Goal: Task Accomplishment & Management: Manage account settings

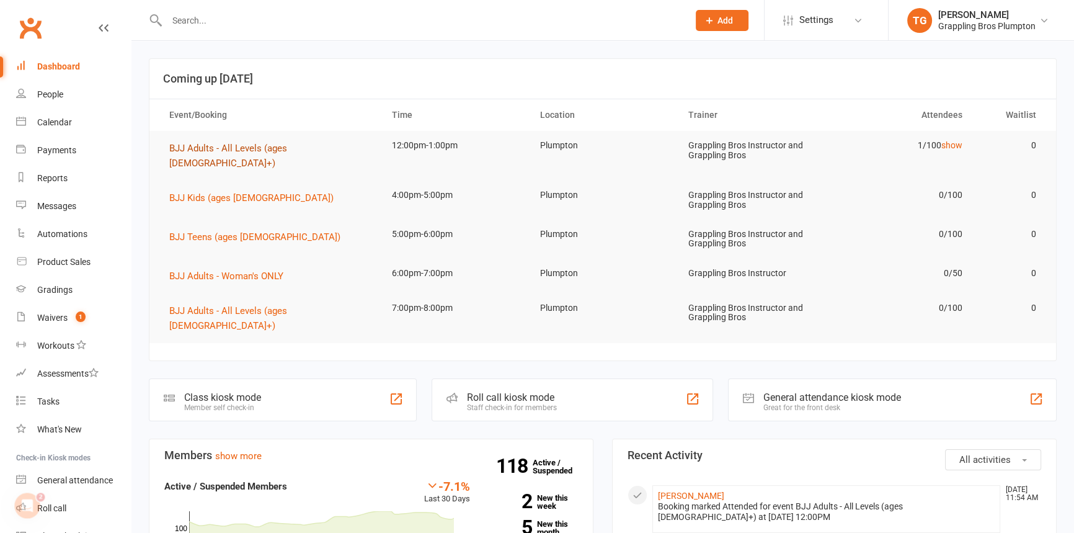
click at [221, 148] on span "BJJ Adults - All Levels (ages [DEMOGRAPHIC_DATA]+)" at bounding box center [228, 156] width 118 height 26
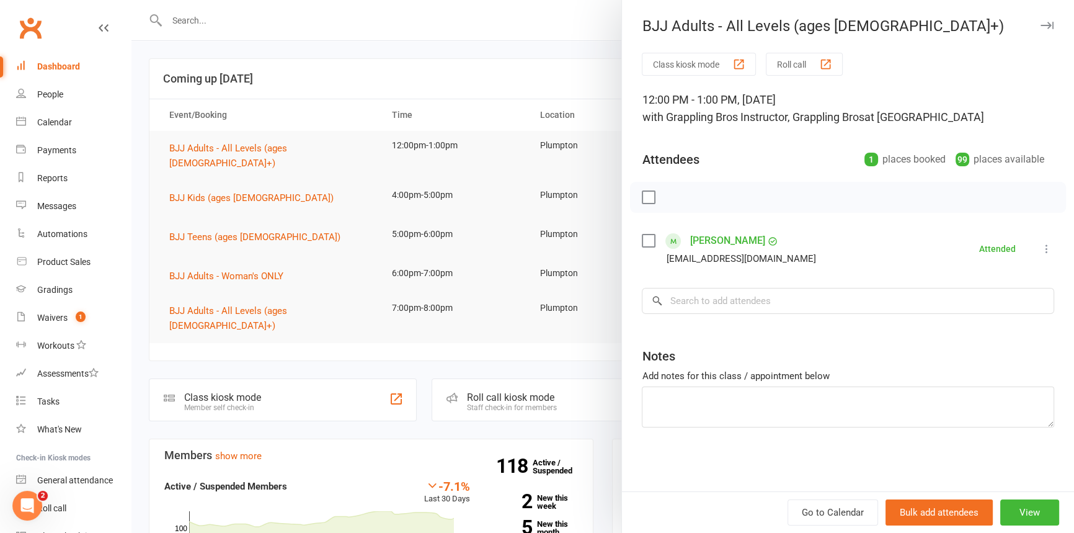
click at [1041, 22] on icon "button" at bounding box center [1047, 25] width 13 height 7
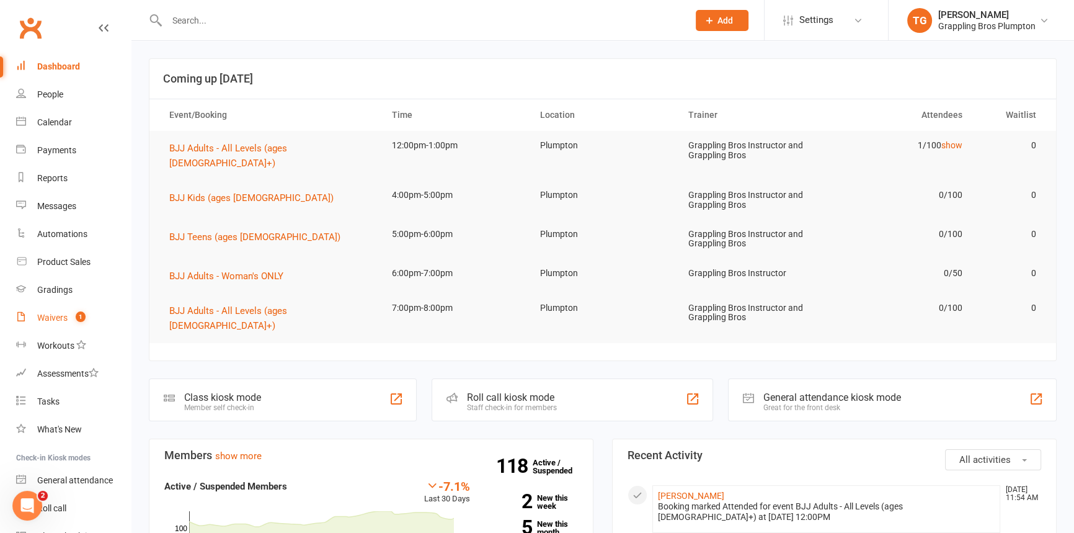
click at [46, 321] on div "Waivers" at bounding box center [52, 318] width 30 height 10
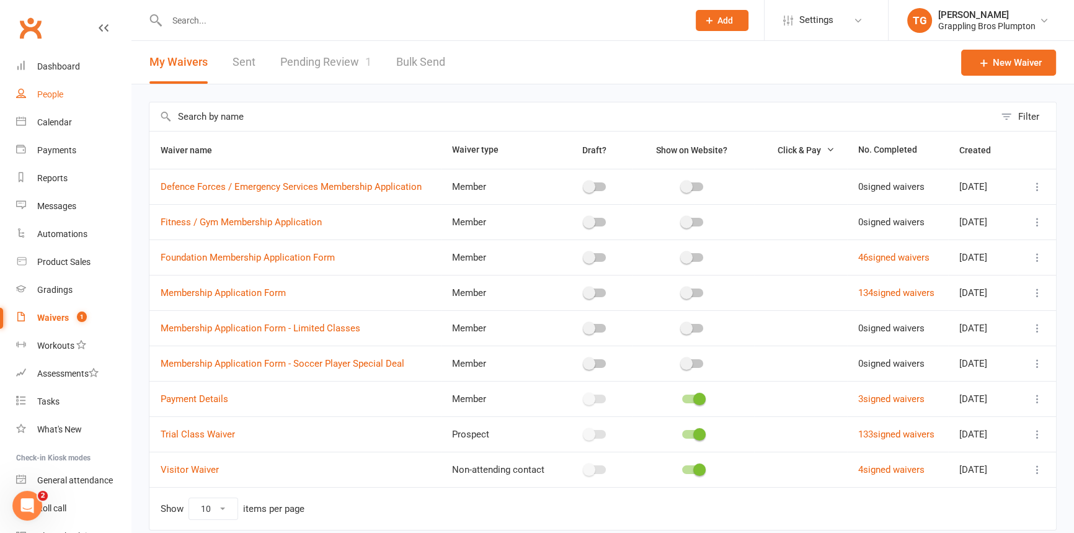
click at [50, 96] on div "People" at bounding box center [50, 94] width 26 height 10
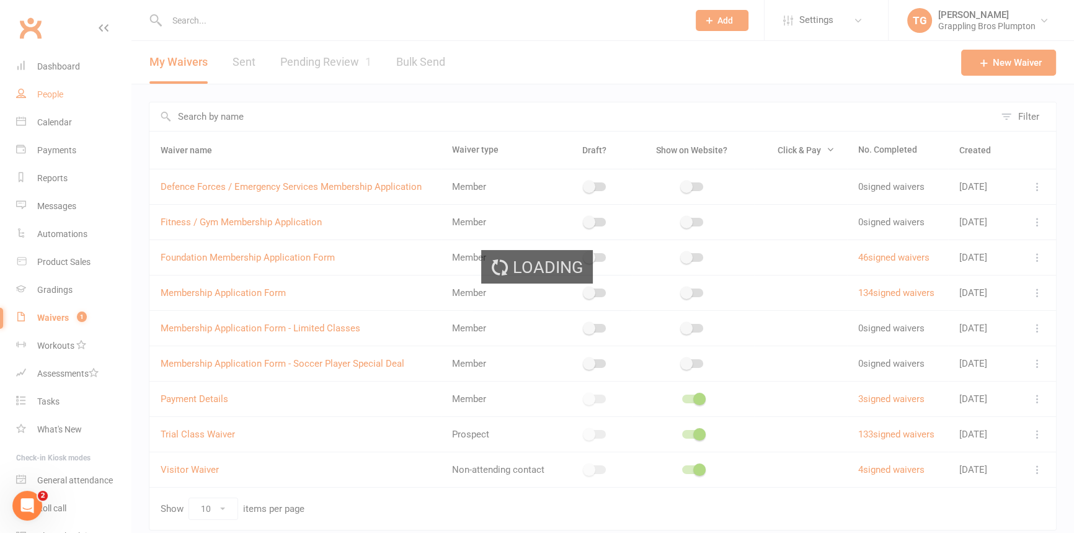
select select "100"
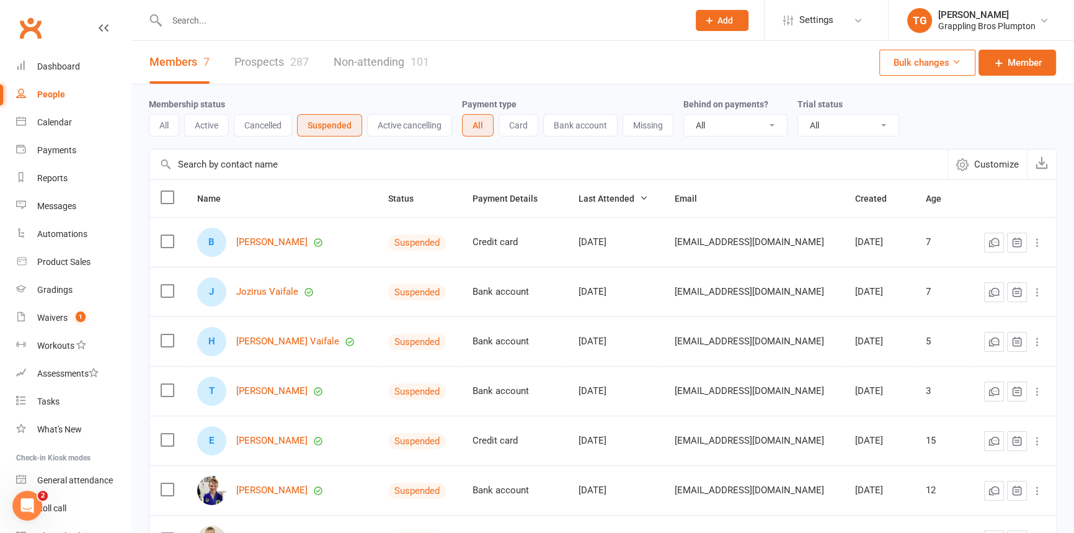
click at [196, 22] on input "text" at bounding box center [421, 20] width 517 height 17
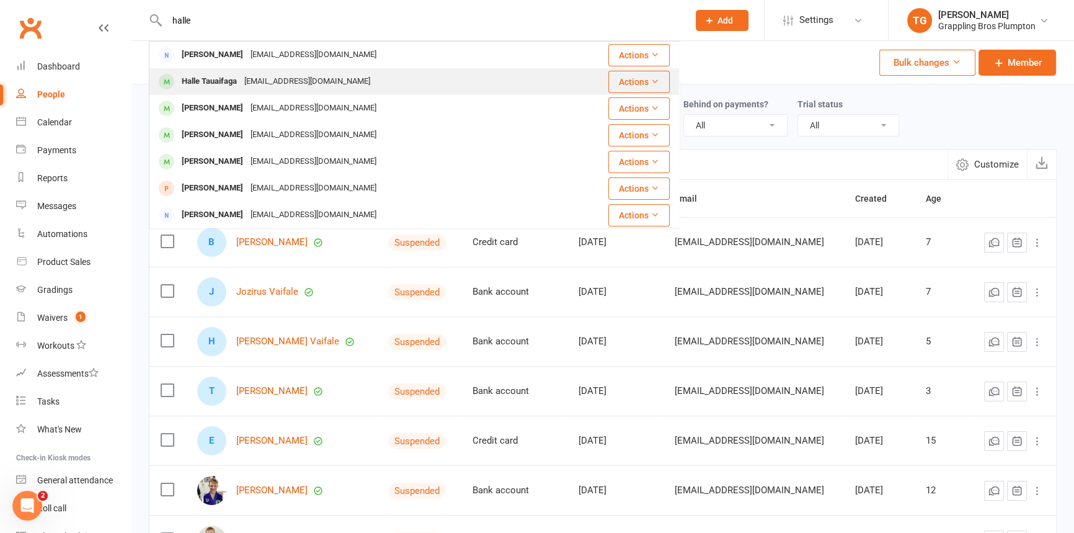
type input "halle"
click at [217, 81] on div "Halle Tauaifaga" at bounding box center [209, 82] width 63 height 18
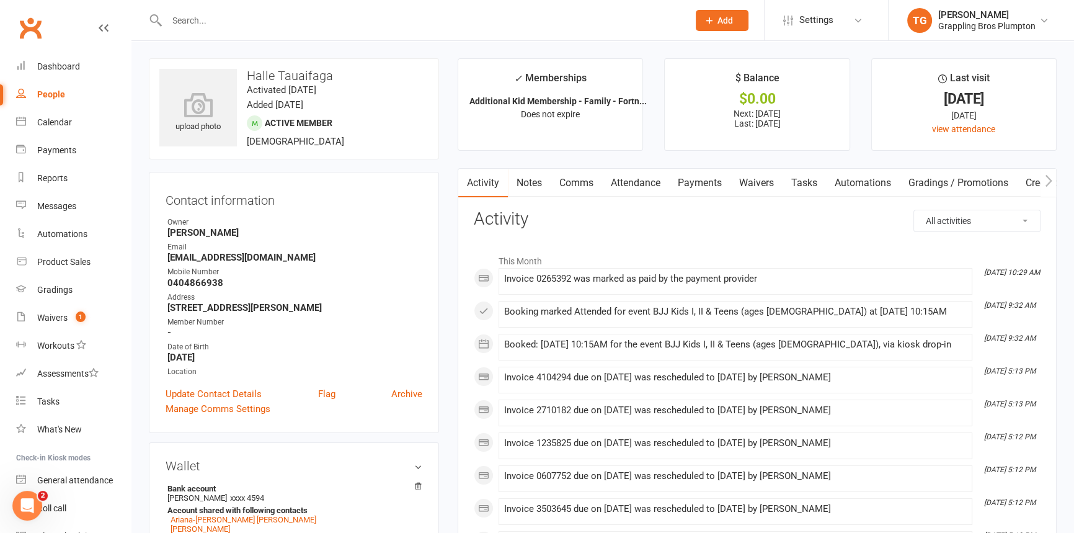
click at [684, 185] on link "Payments" at bounding box center [699, 183] width 61 height 29
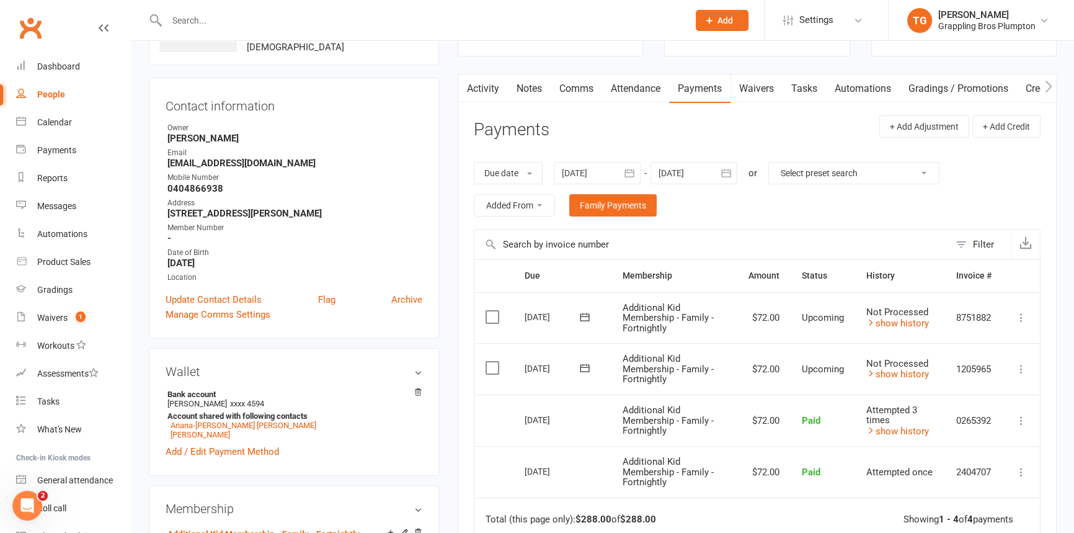
scroll to position [112, 0]
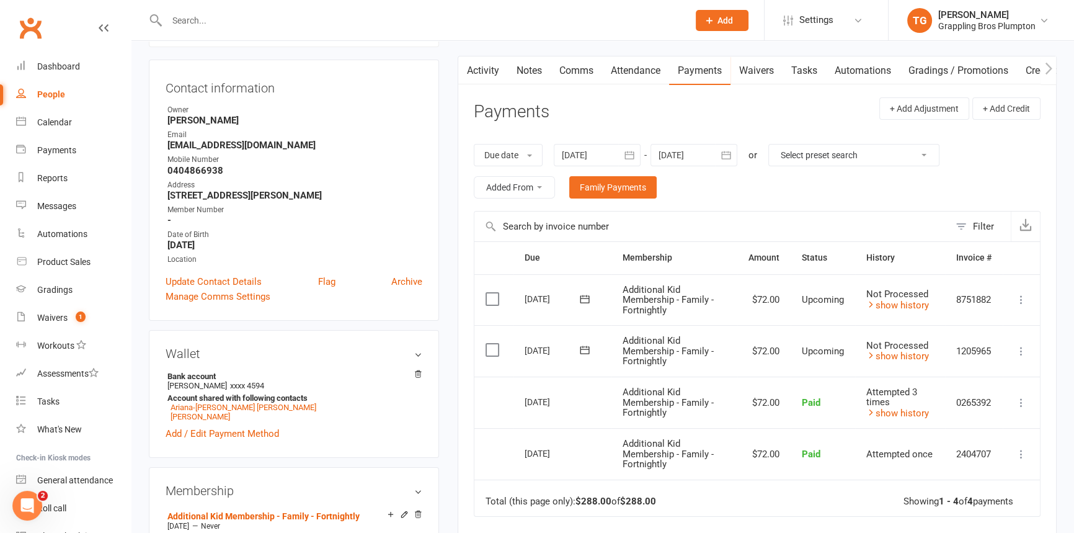
click at [1022, 401] on icon at bounding box center [1021, 402] width 12 height 12
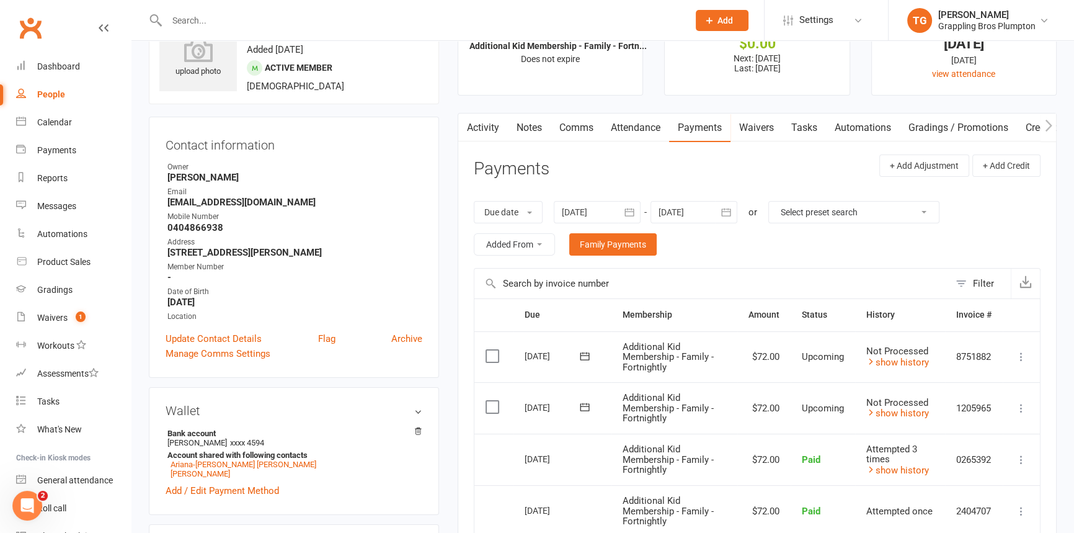
scroll to position [0, 0]
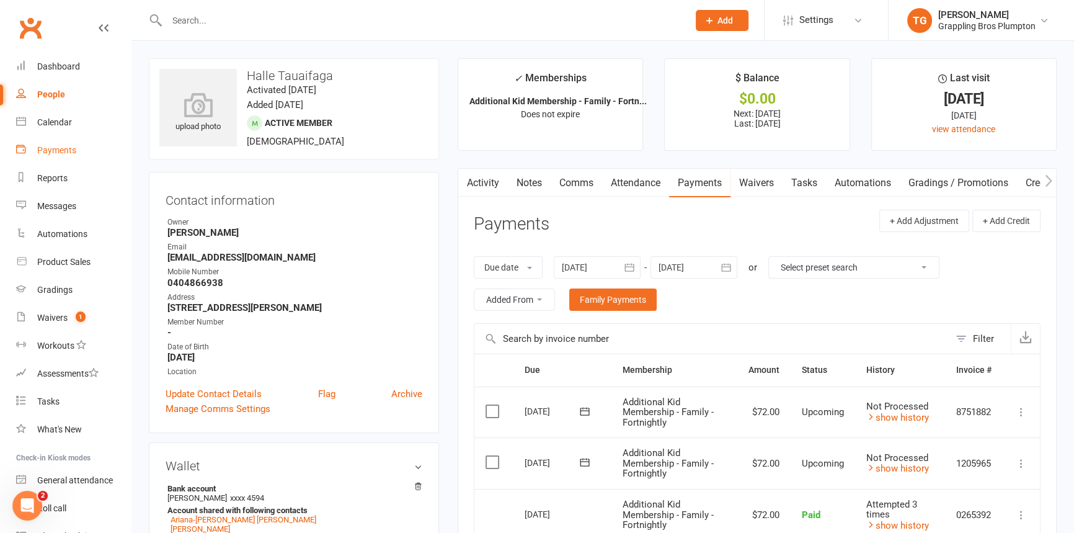
click at [55, 149] on div "Payments" at bounding box center [56, 150] width 39 height 10
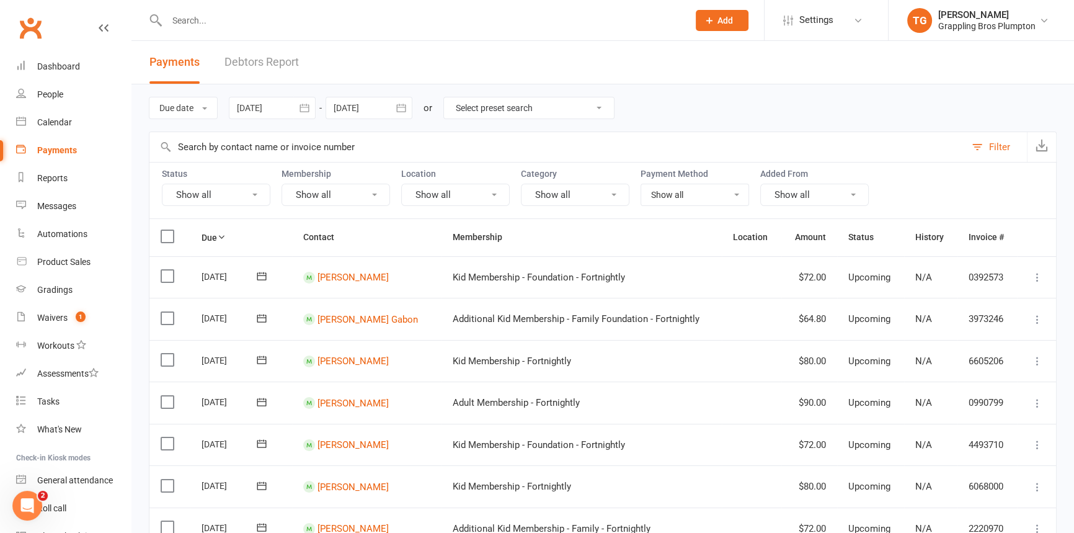
click at [247, 63] on link "Debtors Report" at bounding box center [262, 62] width 74 height 43
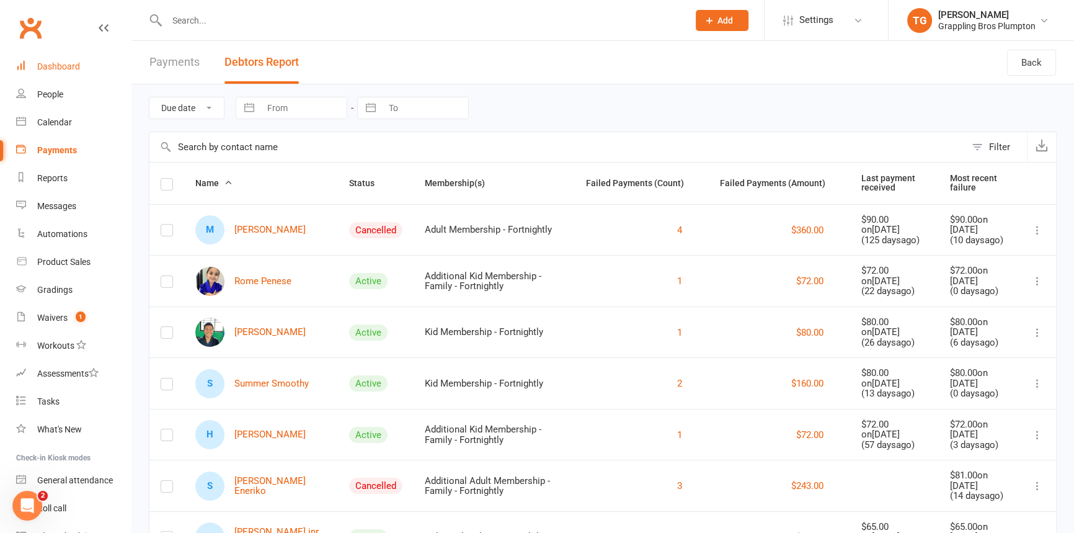
click at [39, 63] on div "Dashboard" at bounding box center [58, 66] width 43 height 10
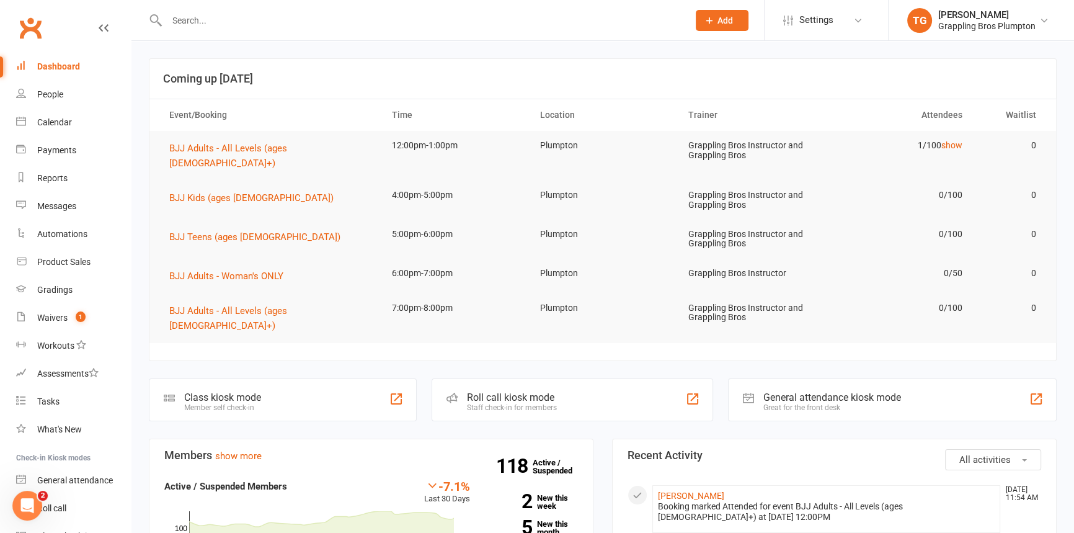
click at [218, 18] on input "text" at bounding box center [421, 20] width 517 height 17
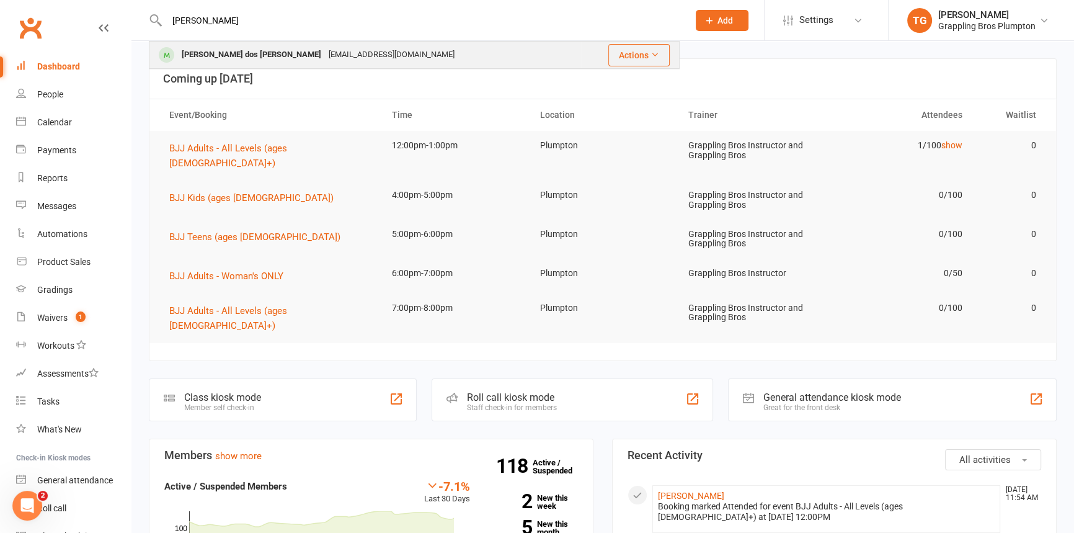
type input "[PERSON_NAME]"
click at [236, 46] on div "[PERSON_NAME] dos [PERSON_NAME]" at bounding box center [251, 55] width 147 height 18
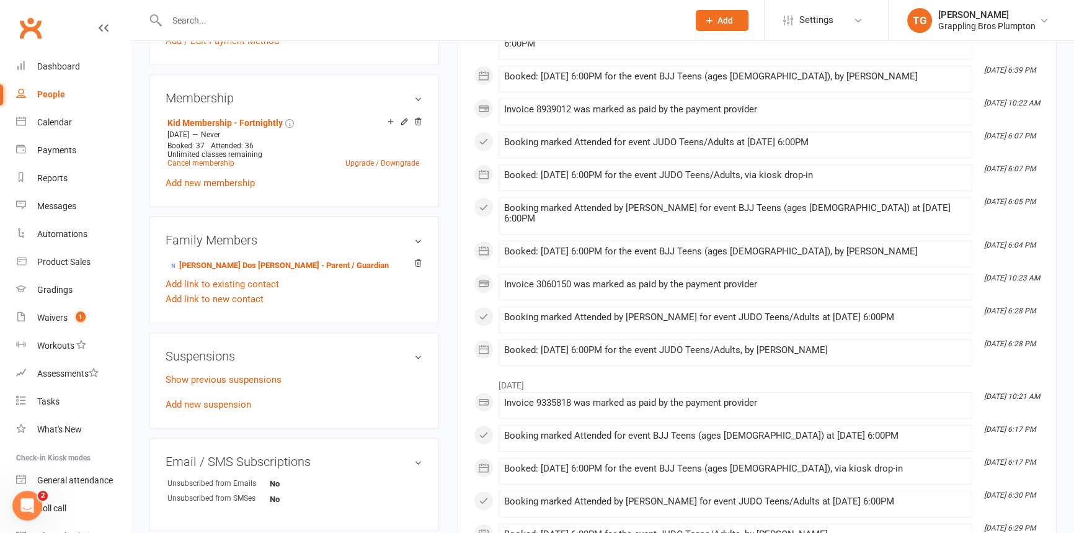
scroll to position [493, 0]
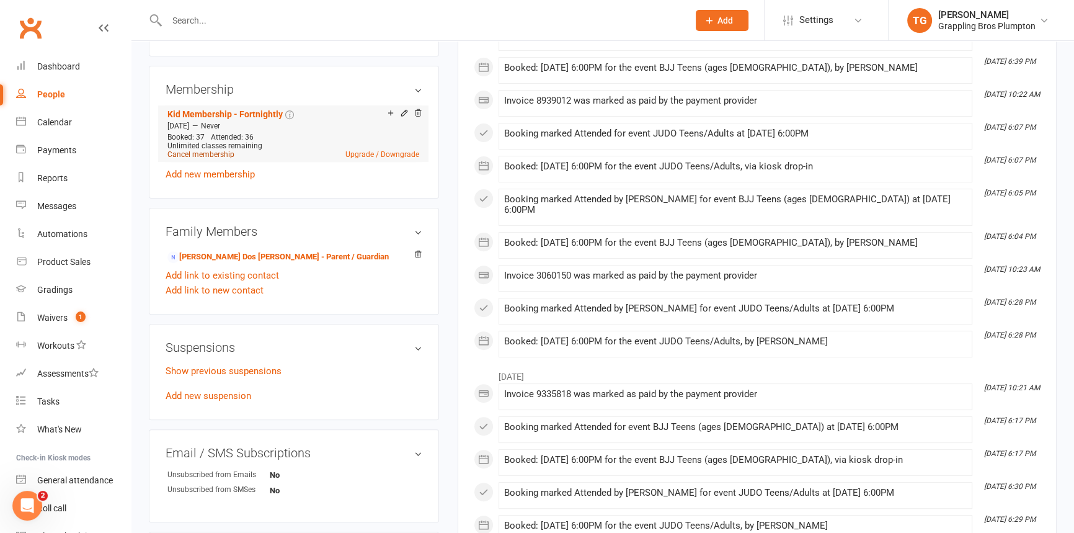
click at [194, 150] on link "Cancel membership" at bounding box center [200, 154] width 67 height 9
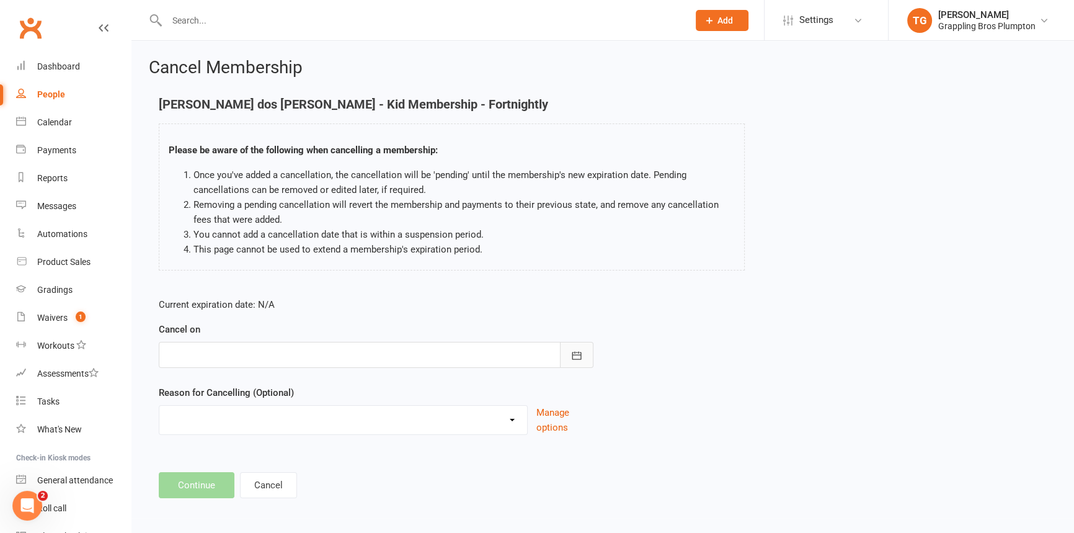
click at [572, 352] on icon "button" at bounding box center [576, 355] width 9 height 8
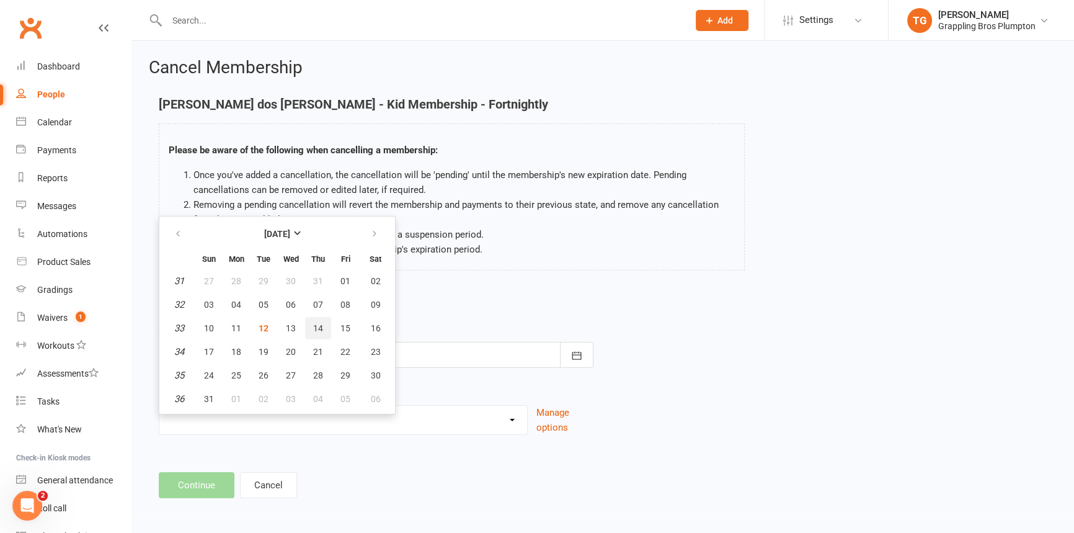
click at [323, 326] on button "14" at bounding box center [318, 328] width 26 height 22
type input "[DATE]"
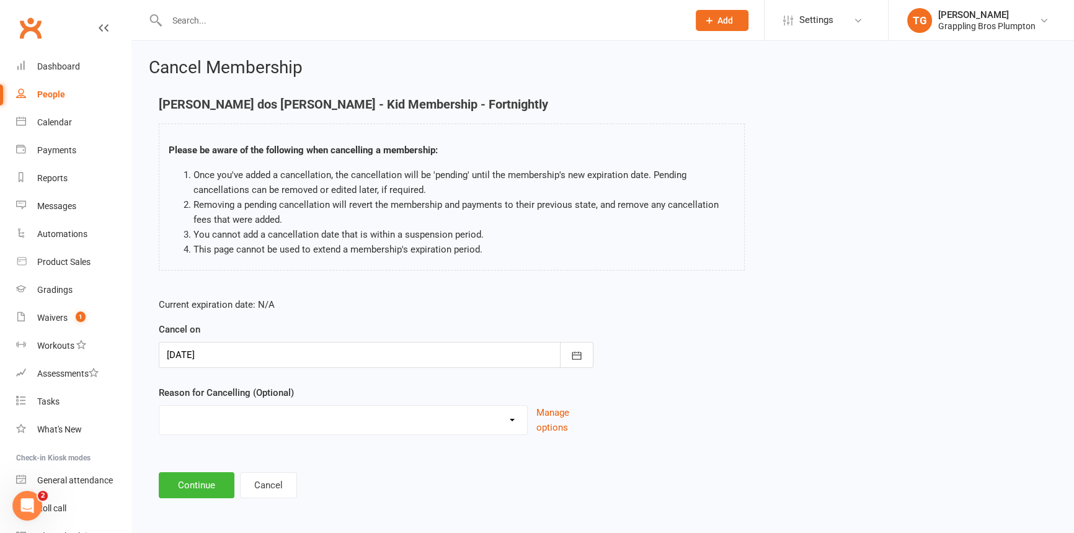
click at [512, 422] on select "Holiday Injury Other reason" at bounding box center [343, 418] width 368 height 25
select select "2"
click at [159, 406] on select "Holiday Injury Other reason" at bounding box center [343, 418] width 368 height 25
click at [204, 471] on div "Please specify" at bounding box center [376, 475] width 435 height 46
click at [198, 489] on input at bounding box center [376, 485] width 435 height 26
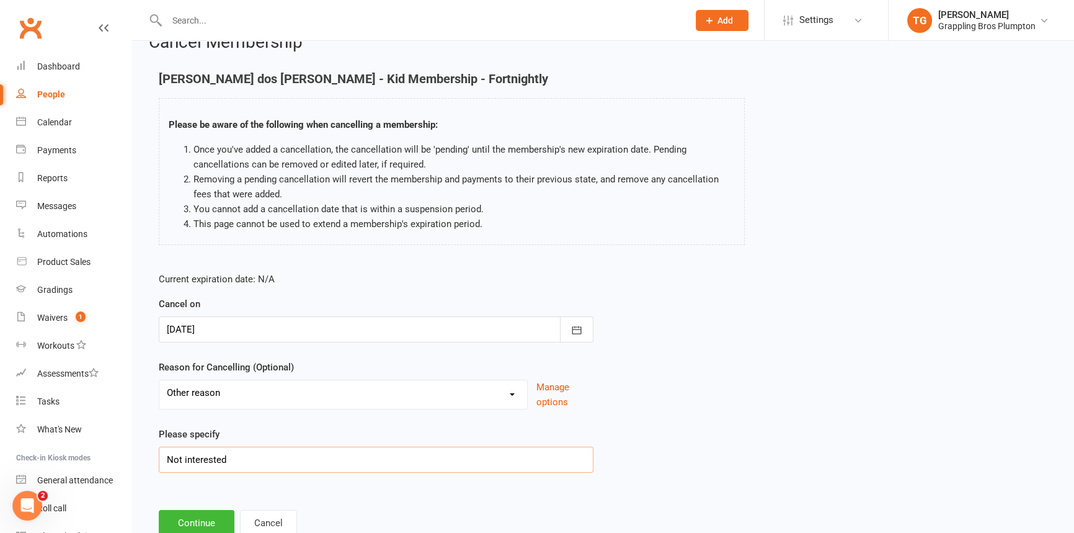
scroll to position [65, 0]
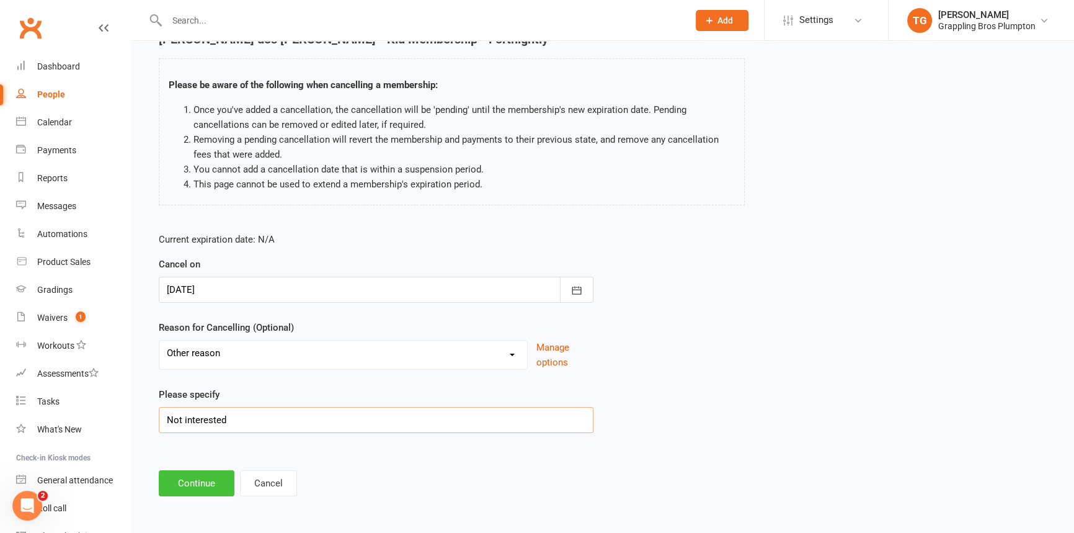
type input "Not interested"
click at [180, 476] on button "Continue" at bounding box center [197, 483] width 76 height 26
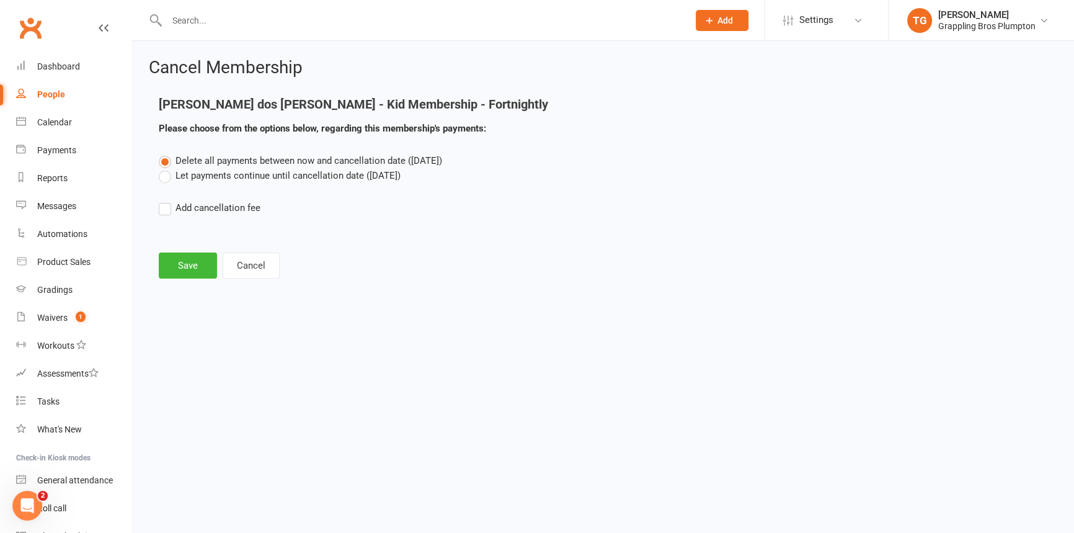
scroll to position [0, 0]
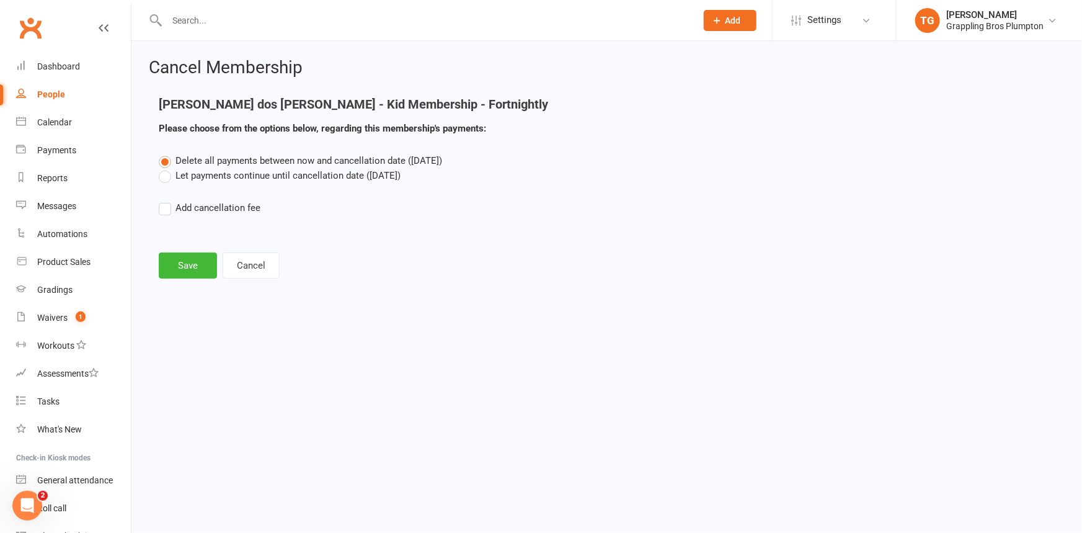
click at [166, 180] on label "Let payments continue until cancellation date ([DATE])" at bounding box center [280, 175] width 242 height 15
click at [166, 168] on input "Let payments continue until cancellation date ([DATE])" at bounding box center [163, 168] width 8 height 0
click at [186, 268] on button "Save" at bounding box center [188, 265] width 58 height 26
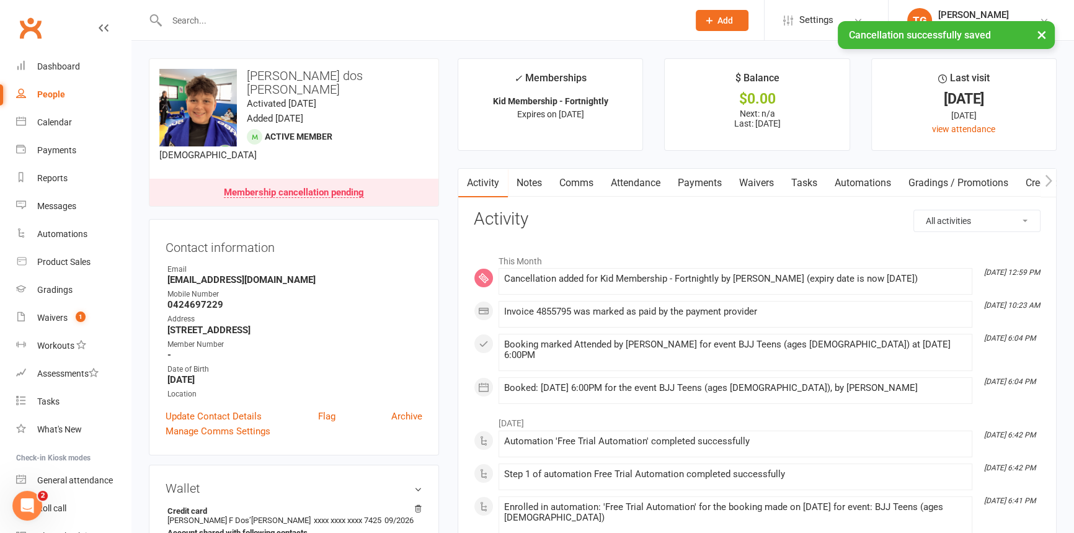
click at [691, 180] on link "Payments" at bounding box center [699, 183] width 61 height 29
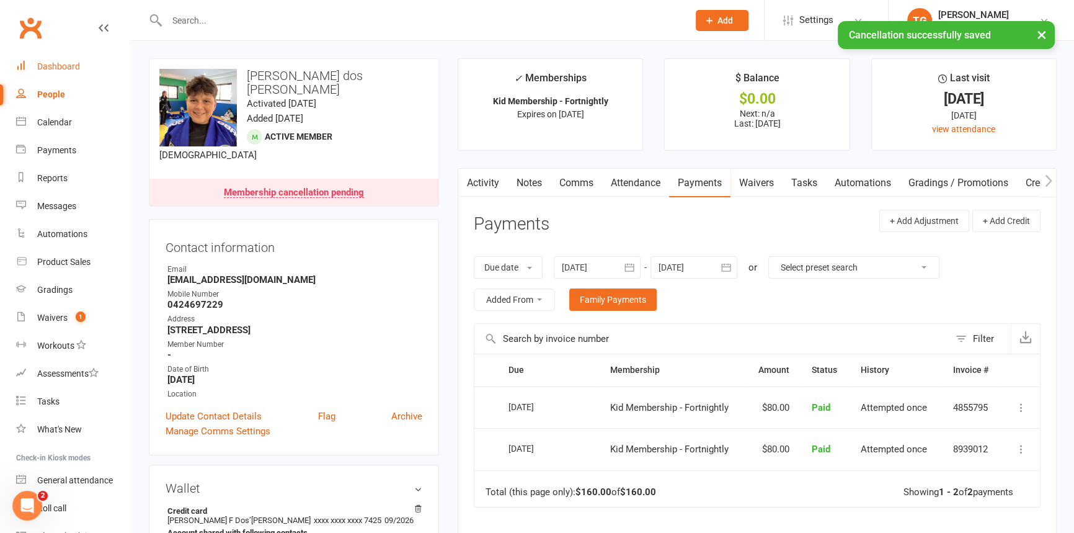
click at [50, 61] on div "Dashboard" at bounding box center [58, 66] width 43 height 10
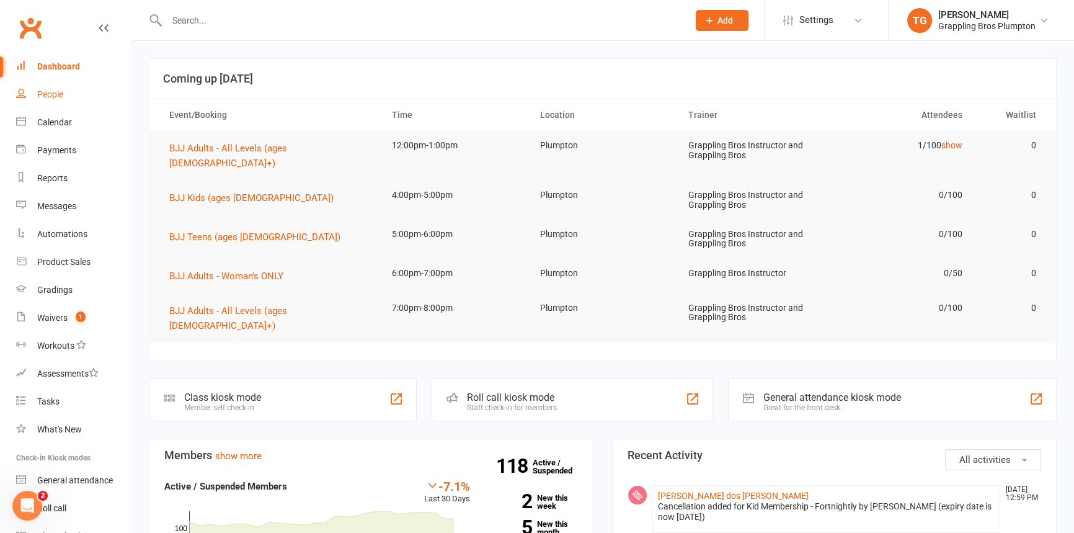
click at [50, 92] on div "People" at bounding box center [50, 94] width 26 height 10
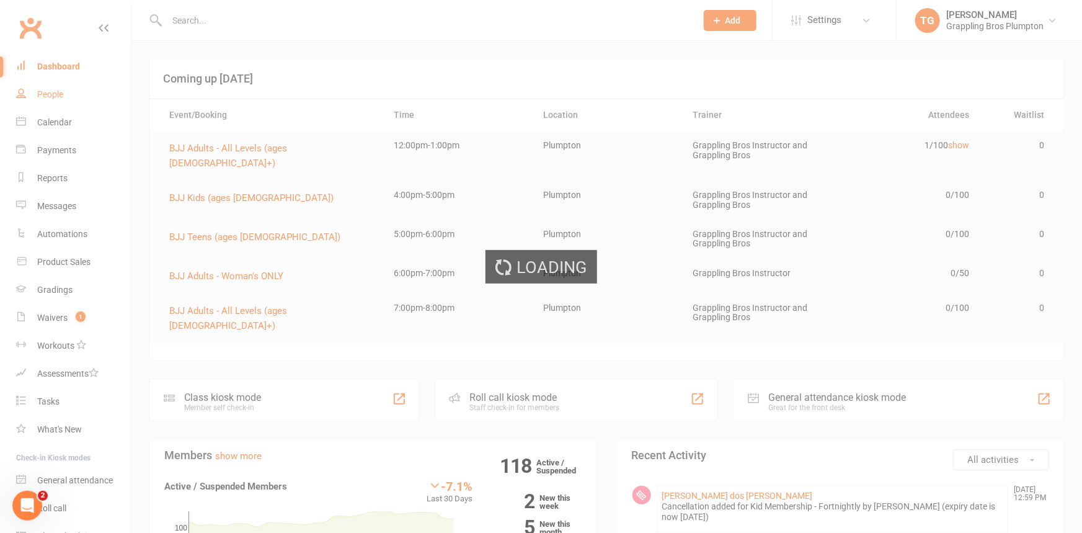
select select "100"
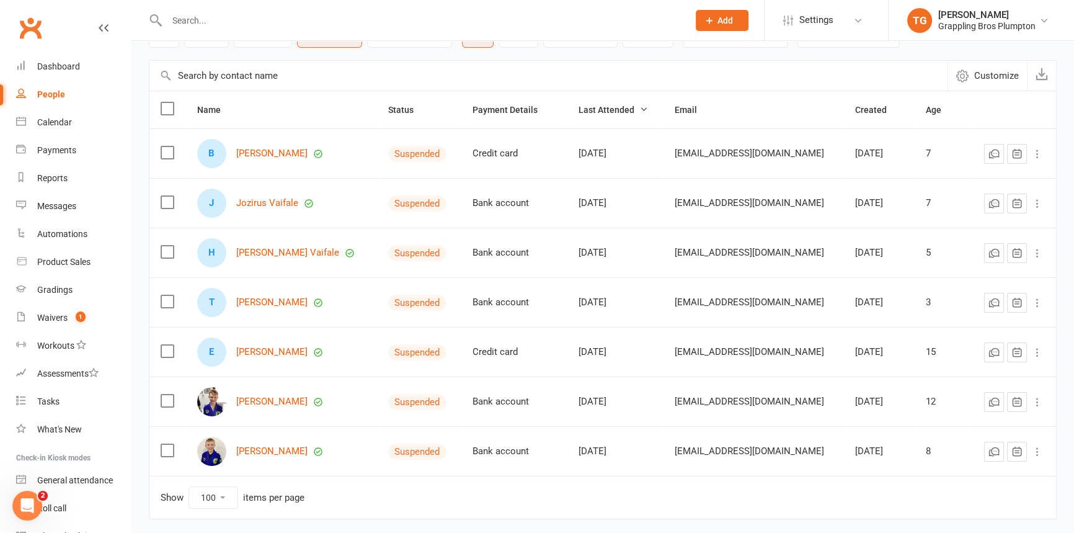
scroll to position [140, 0]
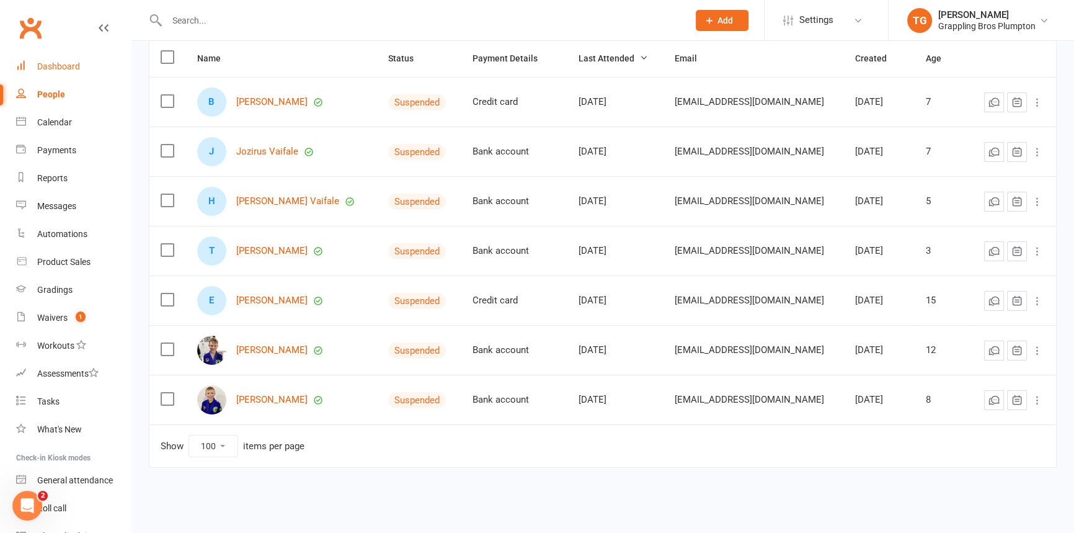
click at [37, 66] on link "Dashboard" at bounding box center [73, 67] width 115 height 28
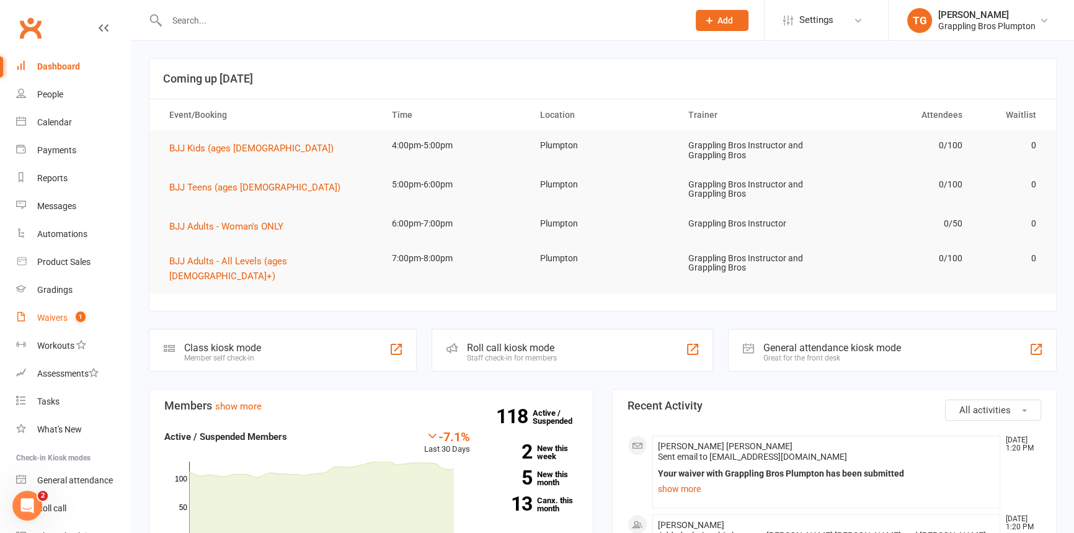
click at [55, 310] on link "Waivers 1" at bounding box center [73, 318] width 115 height 28
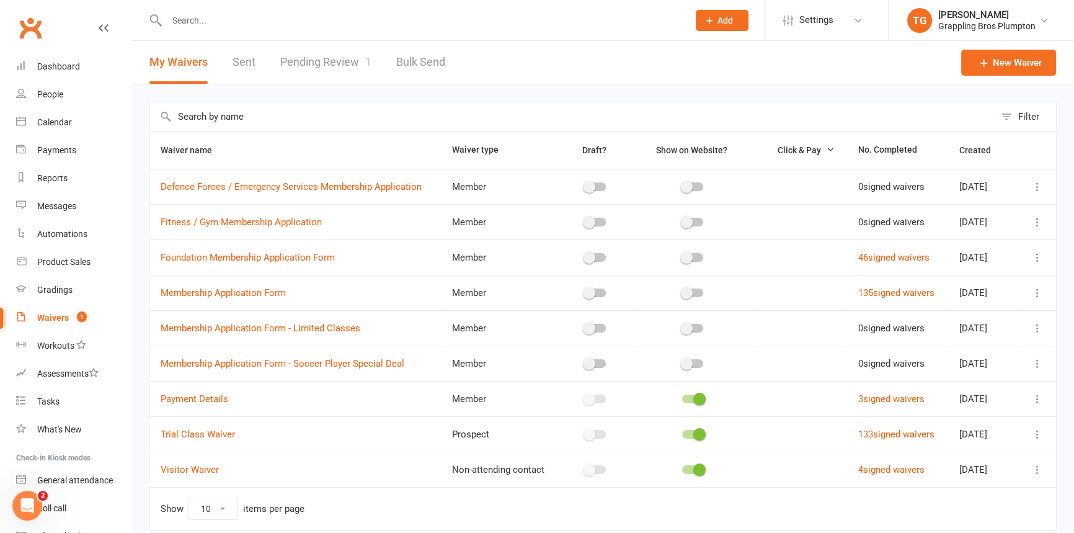
click at [319, 60] on link "Pending Review 1" at bounding box center [325, 62] width 91 height 43
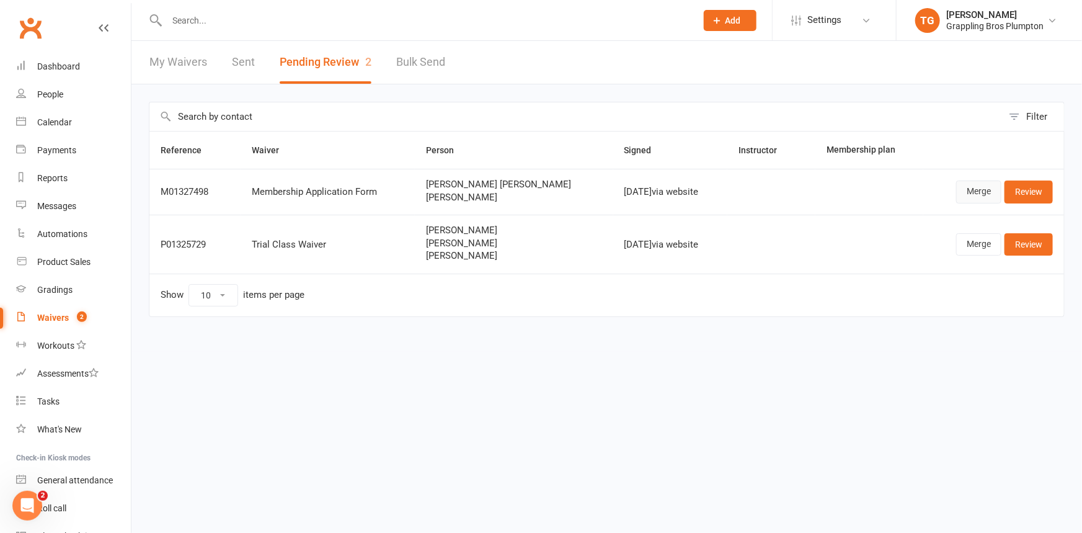
click at [978, 193] on link "Merge" at bounding box center [978, 191] width 45 height 22
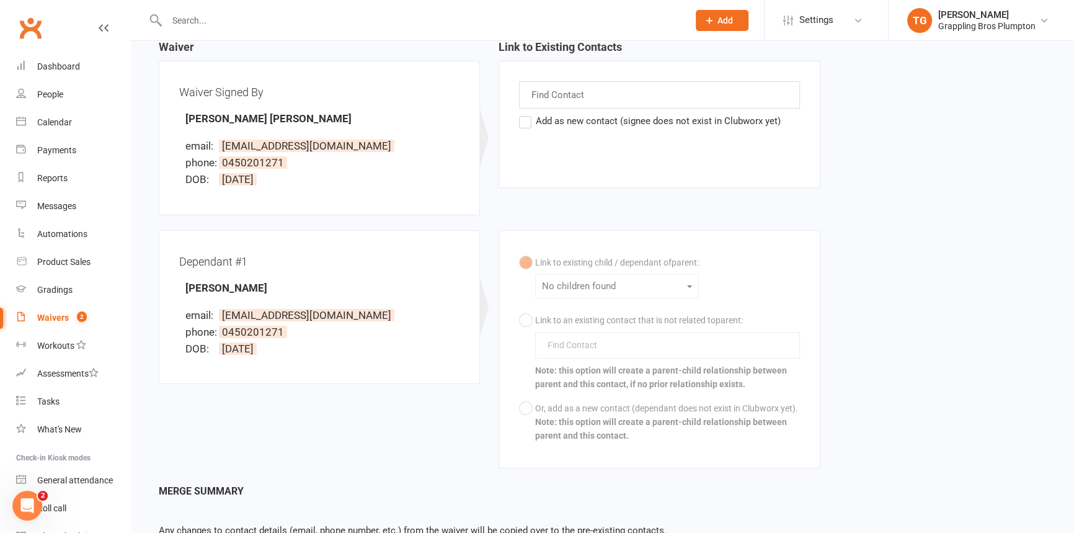
scroll to position [211, 0]
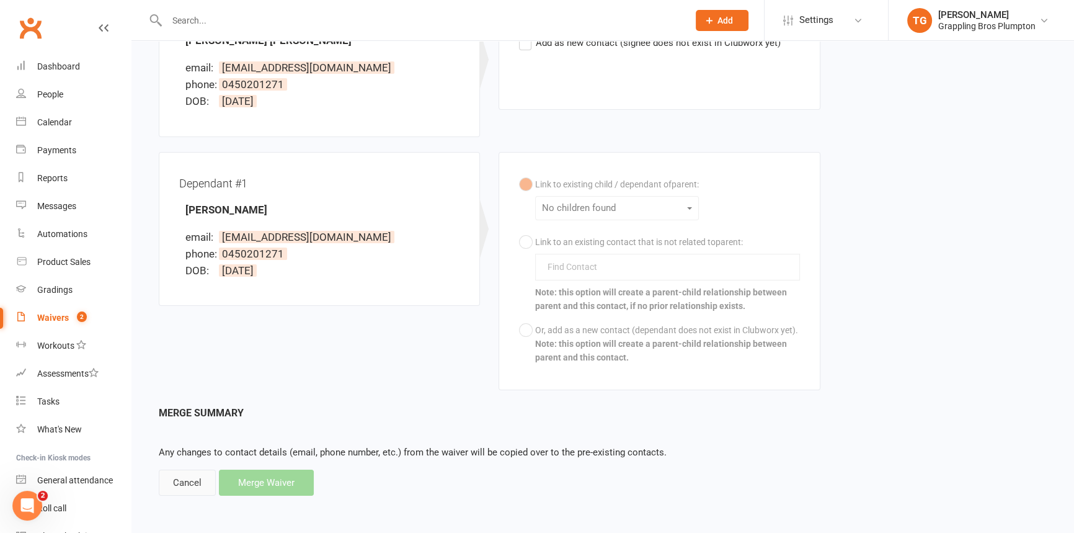
click at [177, 489] on div "Cancel" at bounding box center [187, 483] width 57 height 26
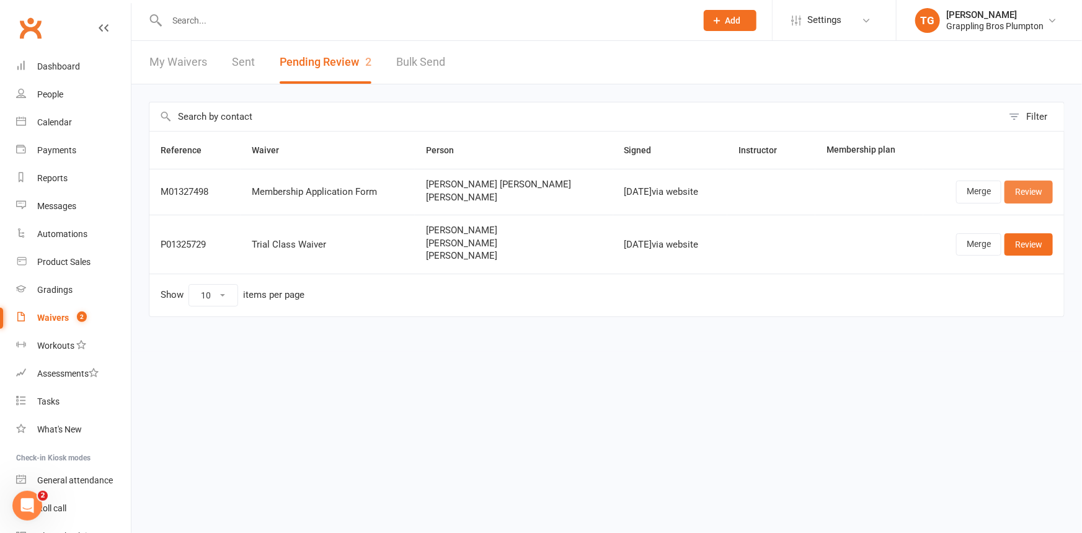
click at [1032, 194] on link "Review" at bounding box center [1029, 191] width 48 height 22
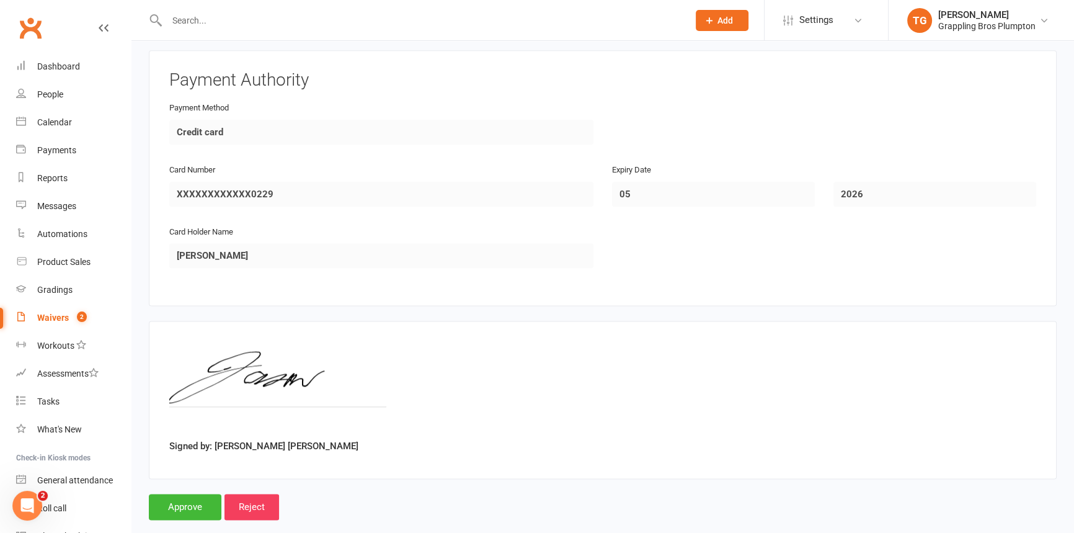
scroll to position [1944, 0]
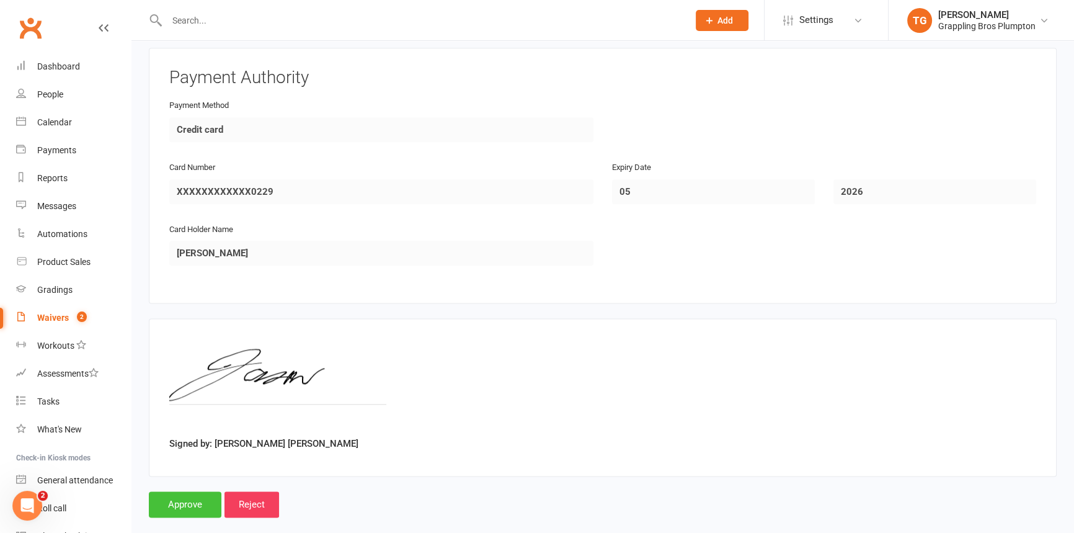
click at [180, 491] on input "Approve" at bounding box center [185, 504] width 73 height 26
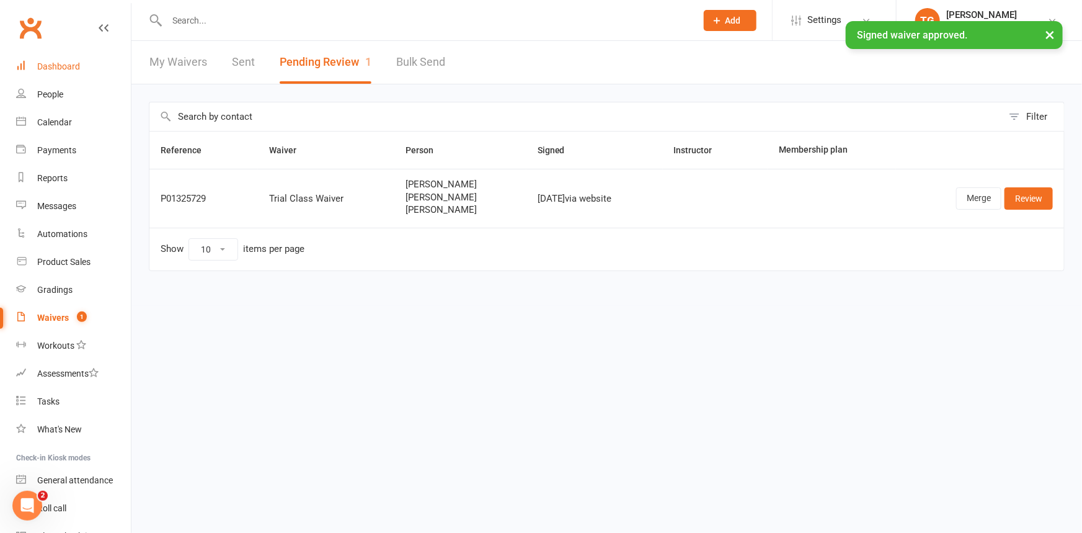
click at [68, 65] on div "Dashboard" at bounding box center [58, 66] width 43 height 10
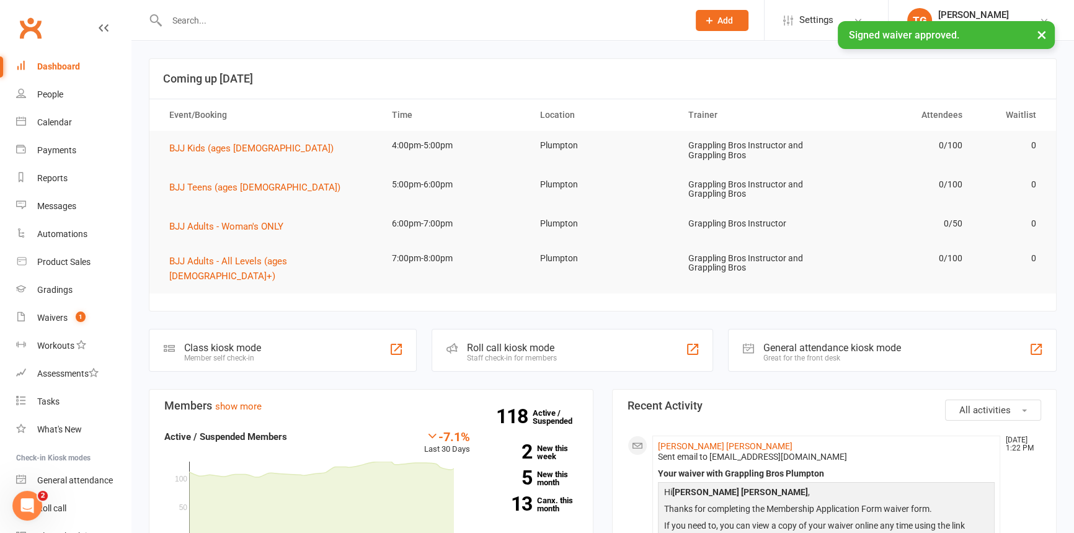
click at [190, 21] on div "× Signed waiver approved." at bounding box center [529, 21] width 1058 height 0
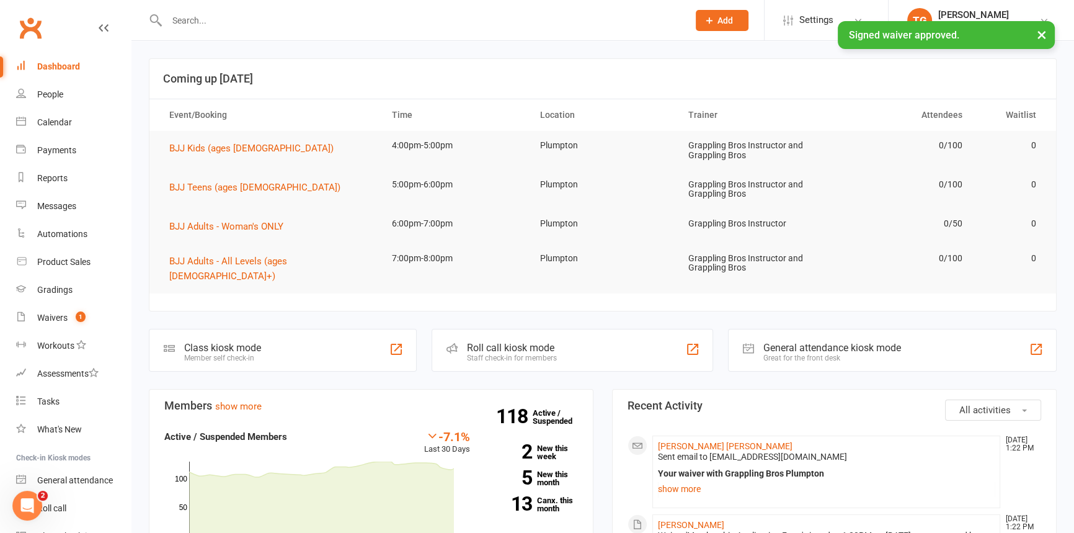
click at [201, 19] on input "text" at bounding box center [421, 20] width 517 height 17
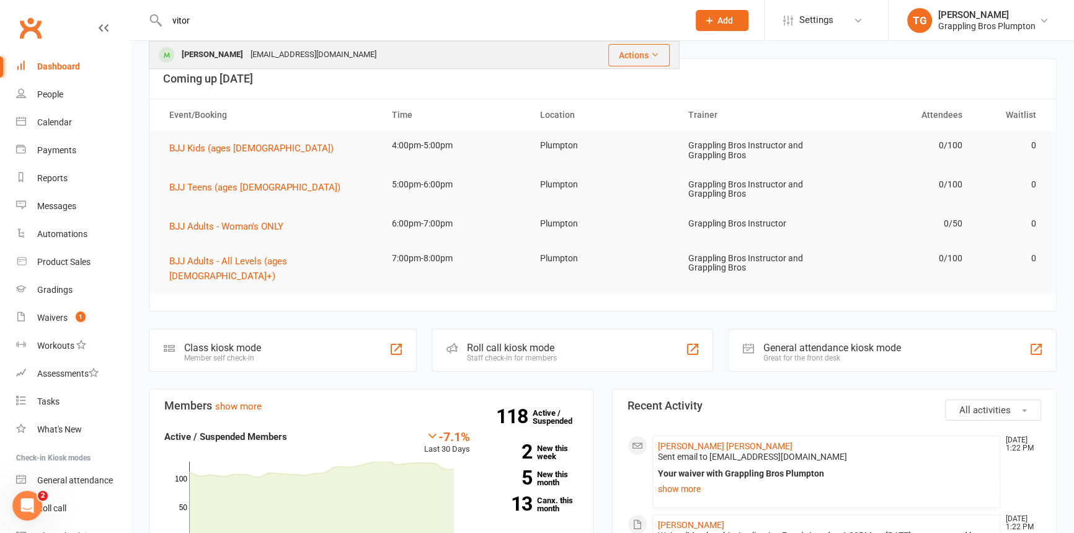
type input "vitor"
click at [207, 55] on div "[PERSON_NAME]" at bounding box center [212, 55] width 69 height 18
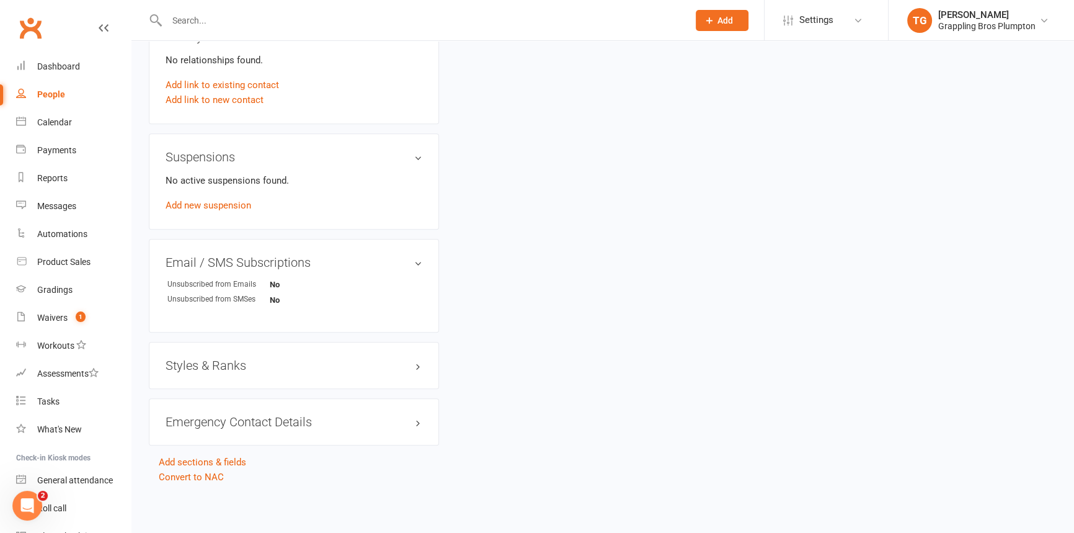
scroll to position [677, 0]
click at [209, 417] on h3 "Emergency Contact Details edit" at bounding box center [294, 421] width 257 height 14
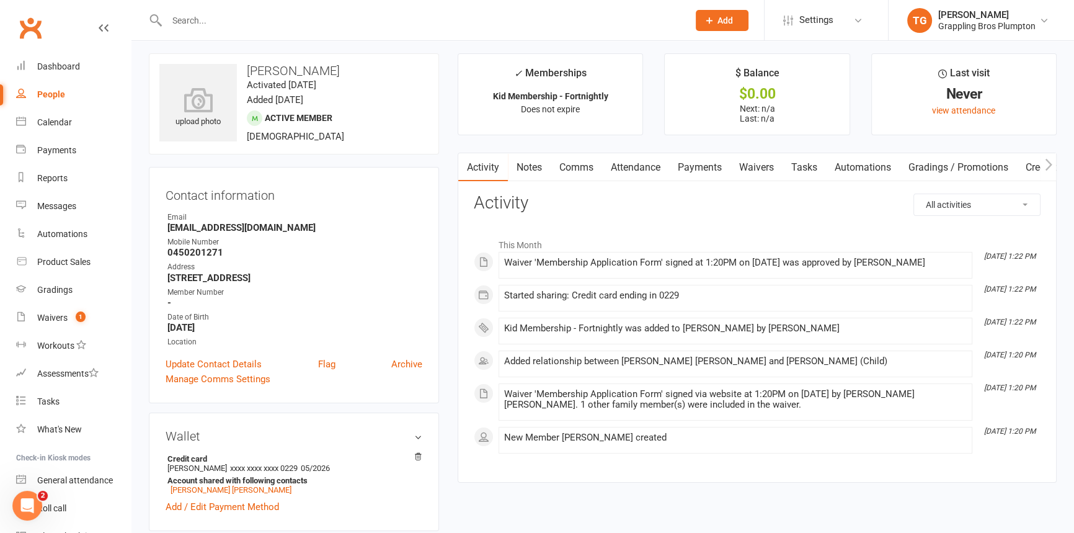
scroll to position [0, 0]
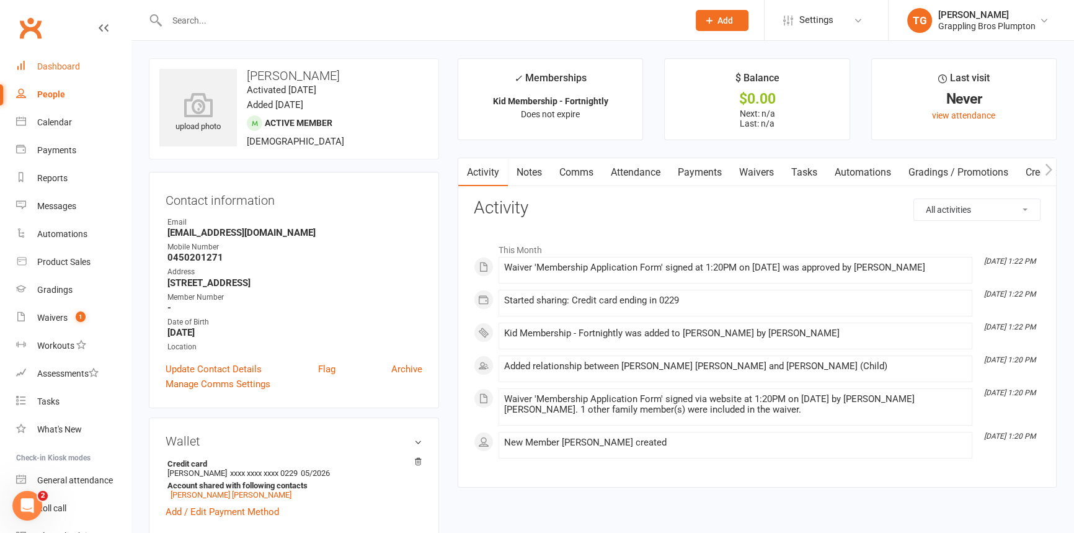
click at [60, 63] on div "Dashboard" at bounding box center [58, 66] width 43 height 10
